Goal: Information Seeking & Learning: Learn about a topic

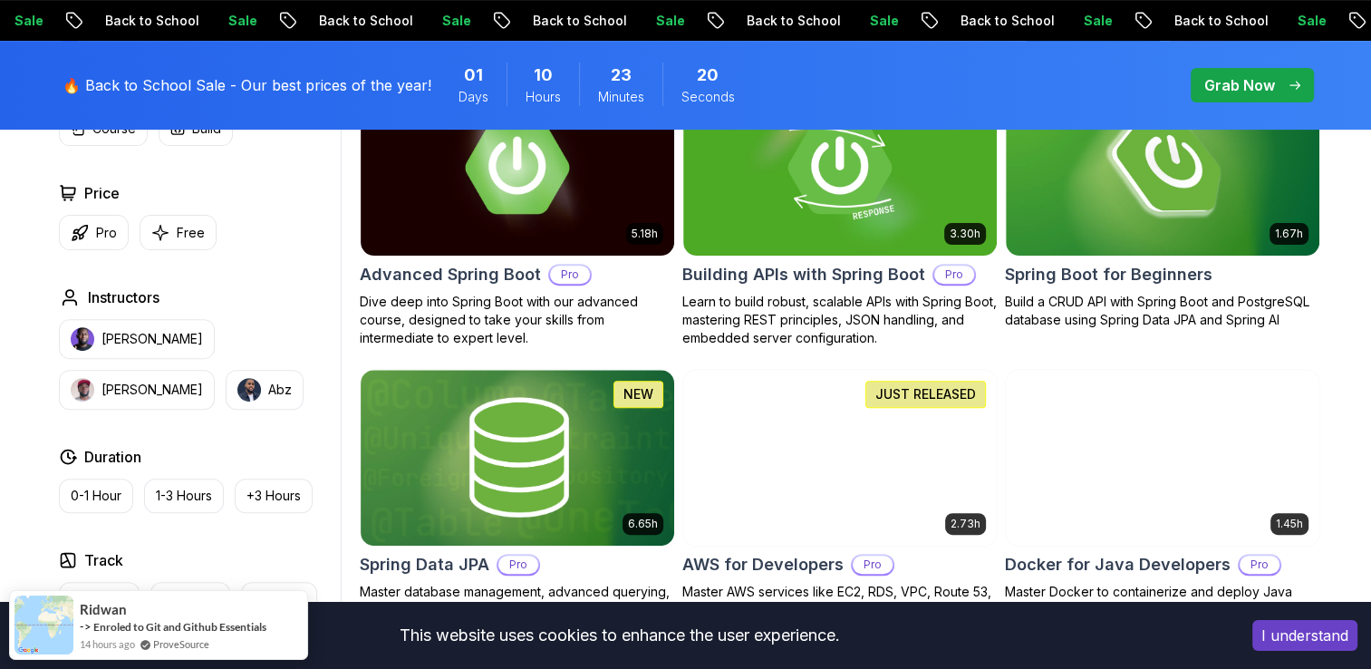
scroll to position [564, 0]
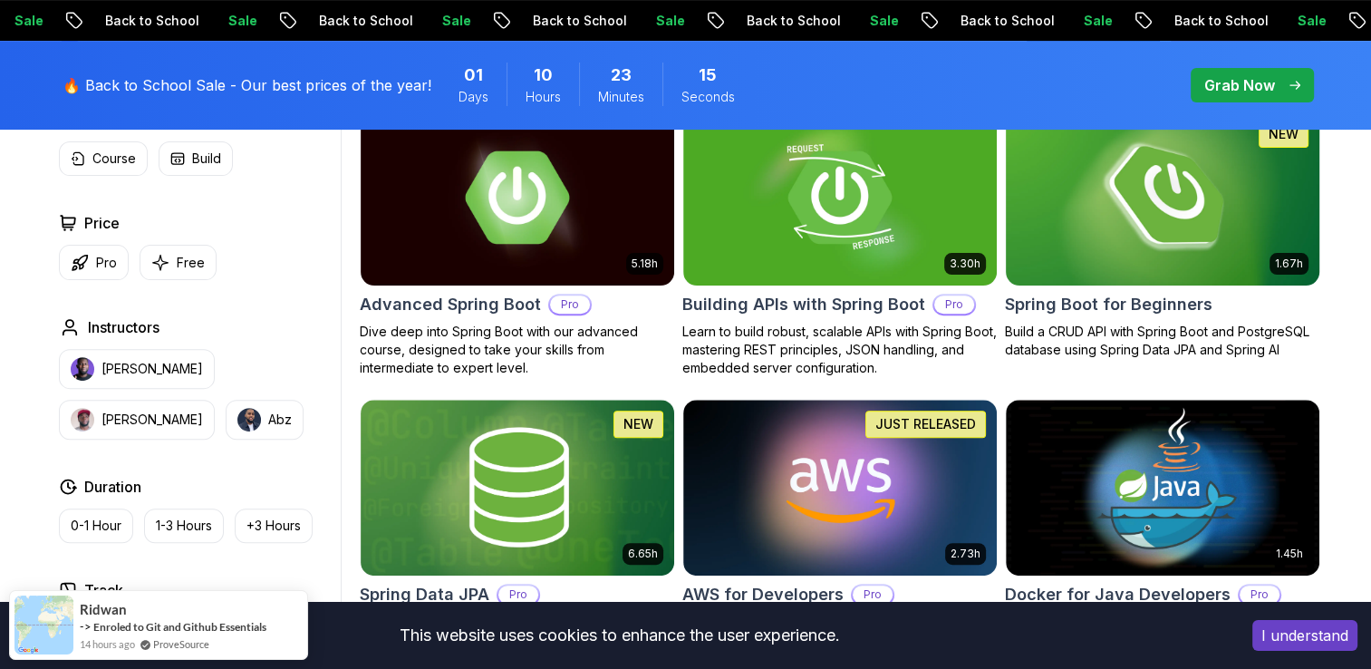
click at [1109, 226] on img at bounding box center [1162, 197] width 329 height 184
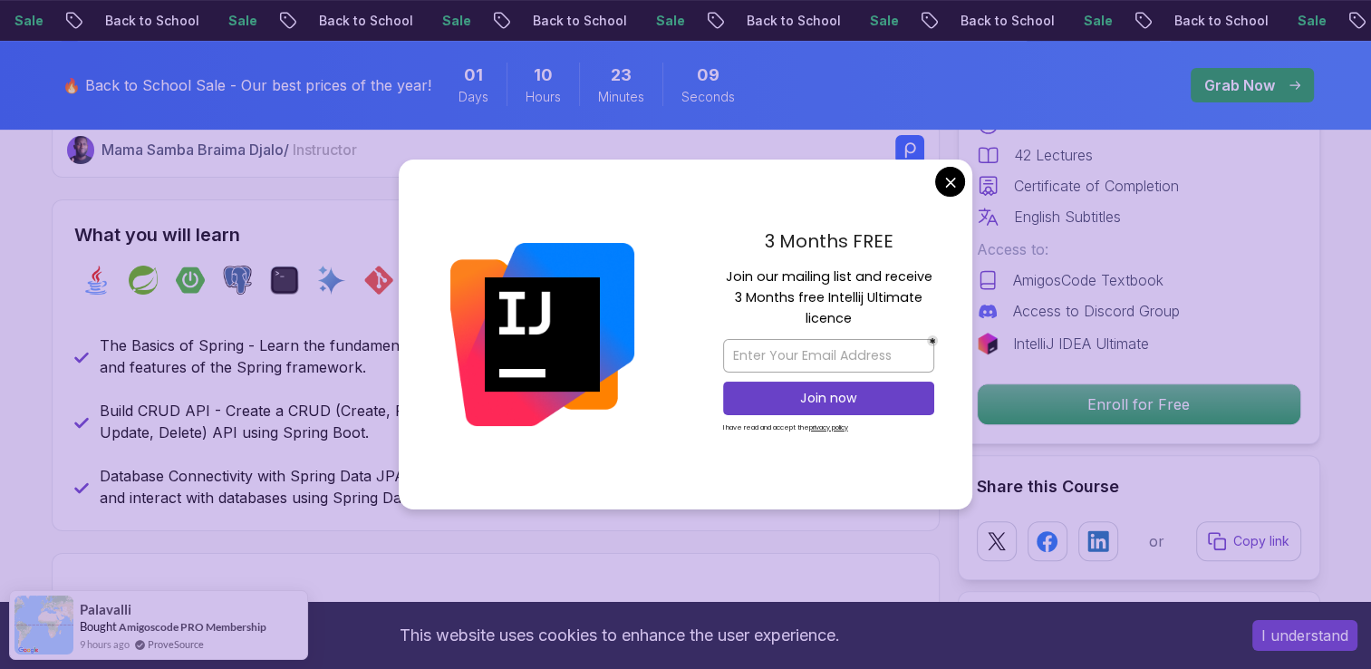
scroll to position [719, 0]
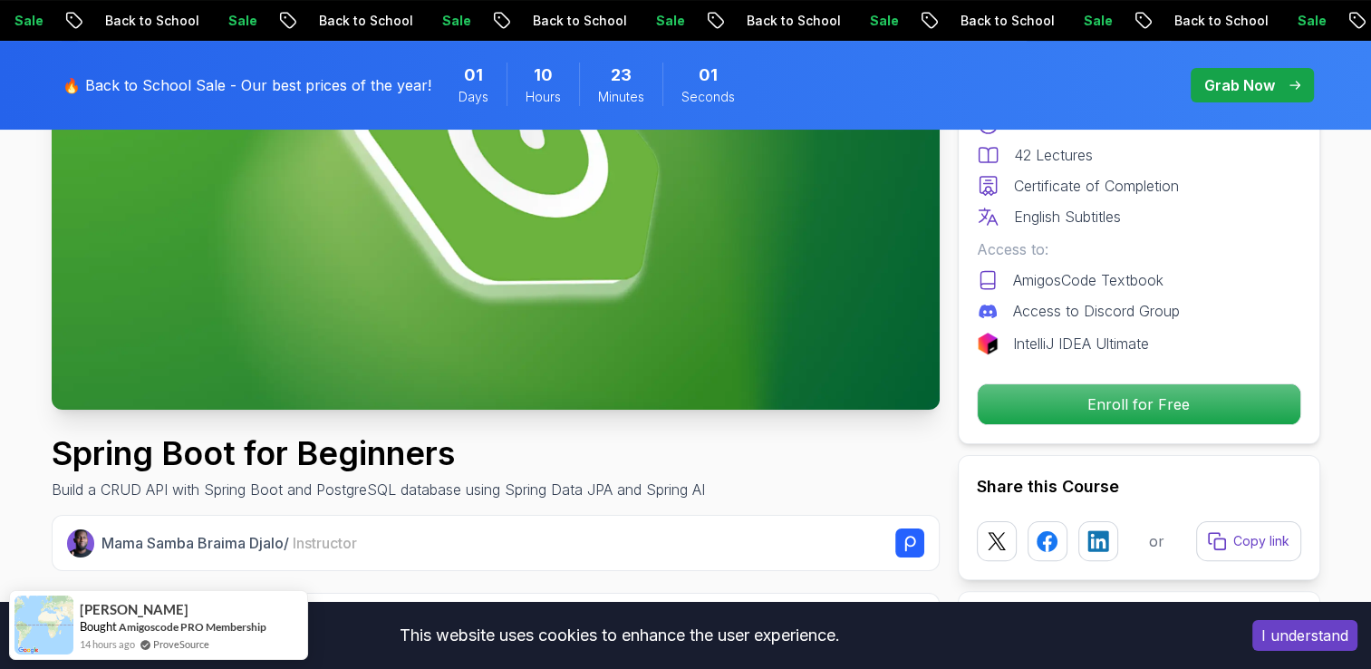
scroll to position [0, 0]
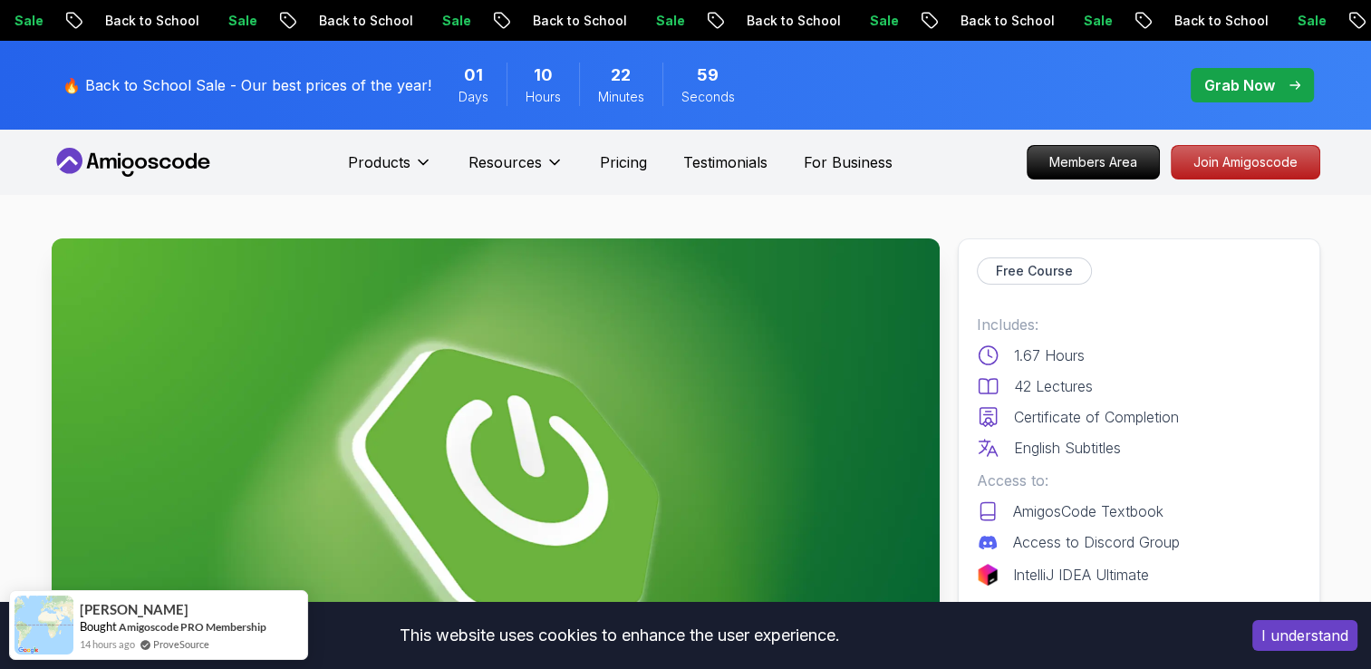
click at [97, 163] on icon at bounding box center [133, 162] width 163 height 29
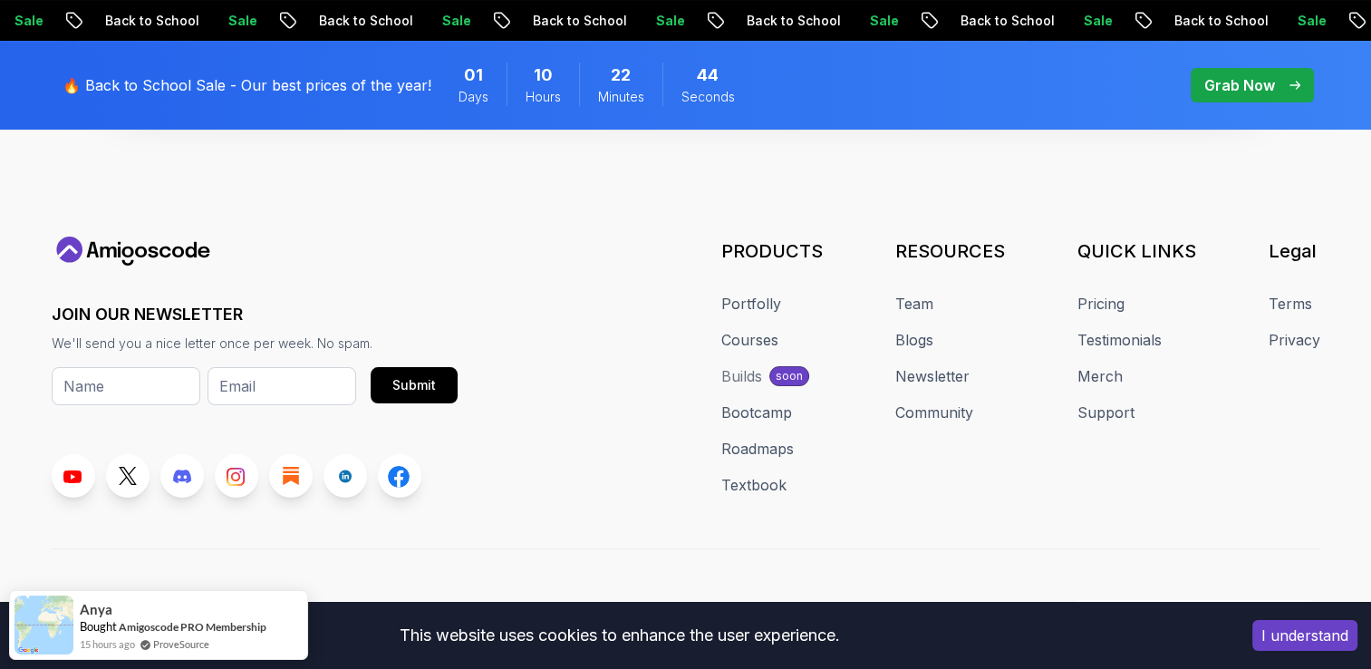
scroll to position [7048, 0]
